Goal: Task Accomplishment & Management: Manage account settings

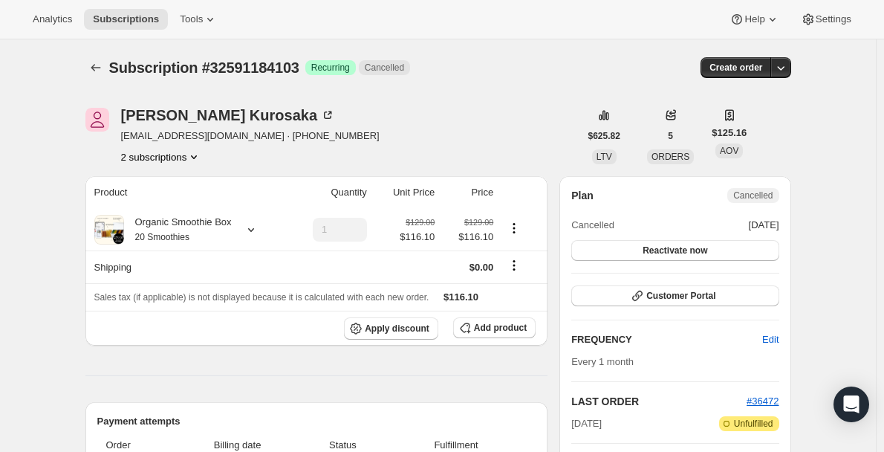
click at [194, 161] on icon "Product actions" at bounding box center [194, 156] width 15 height 15
click at [176, 149] on div "[PERSON_NAME] [EMAIL_ADDRESS][DOMAIN_NAME] · [PHONE_NUMBER] 2 subscriptions" at bounding box center [250, 136] width 259 height 56
click at [181, 154] on button "2 subscriptions" at bounding box center [161, 156] width 81 height 15
click at [190, 186] on span "25361154279" at bounding box center [165, 185] width 103 height 15
